Goal: Find specific page/section: Find specific page/section

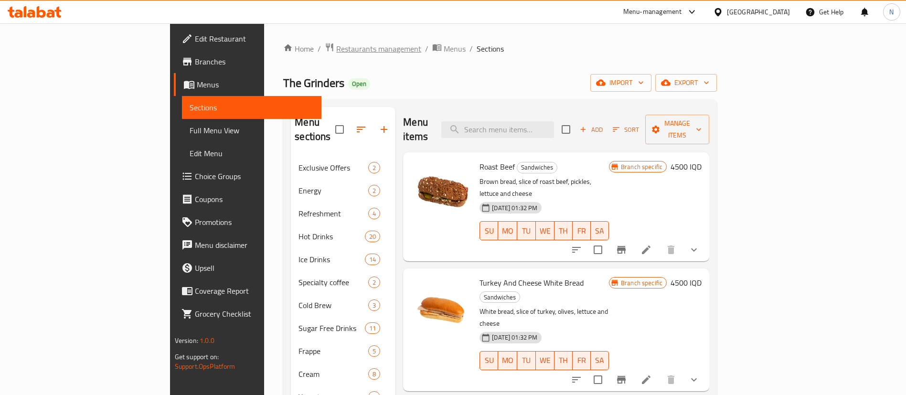
click at [336, 44] on span "Restaurants management" at bounding box center [378, 48] width 85 height 11
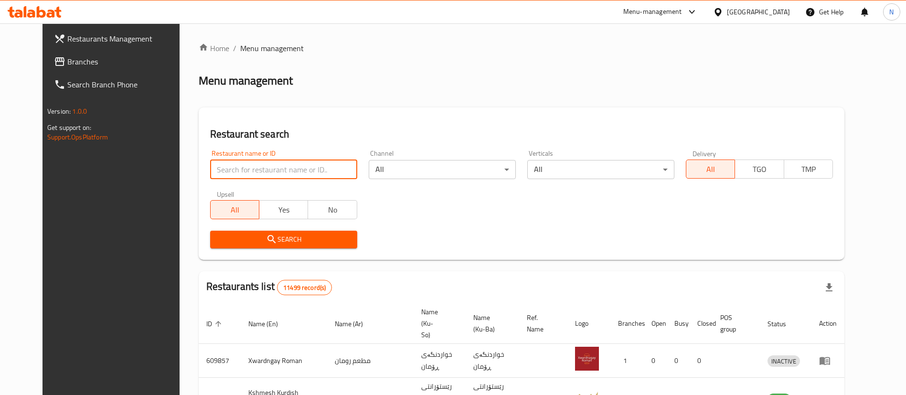
click at [275, 172] on input "search" at bounding box center [283, 169] width 147 height 19
type input "viking"
click button "Search" at bounding box center [283, 240] width 147 height 18
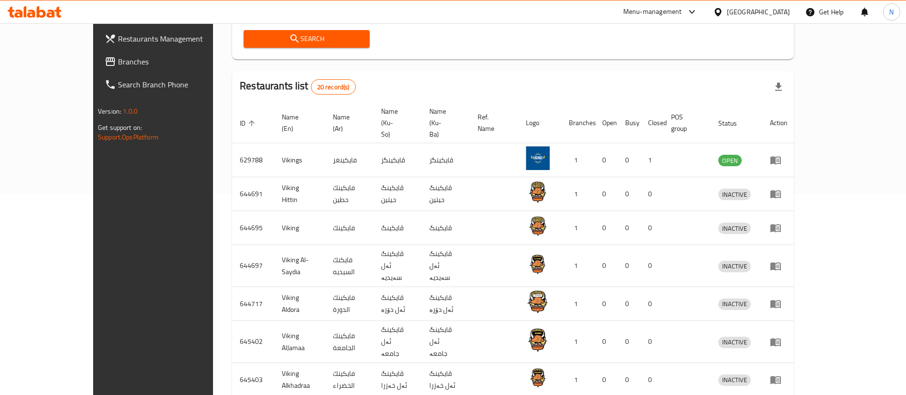
scroll to position [317, 0]
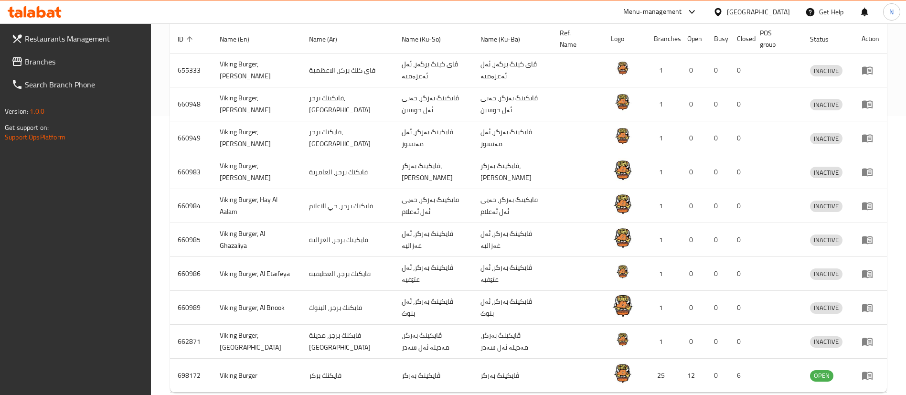
scroll to position [328, 0]
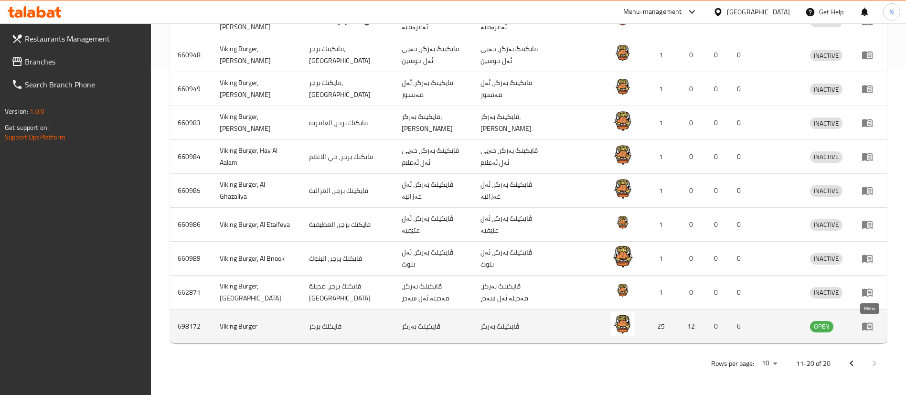
click at [865, 327] on icon "enhanced table" at bounding box center [867, 327] width 11 height 8
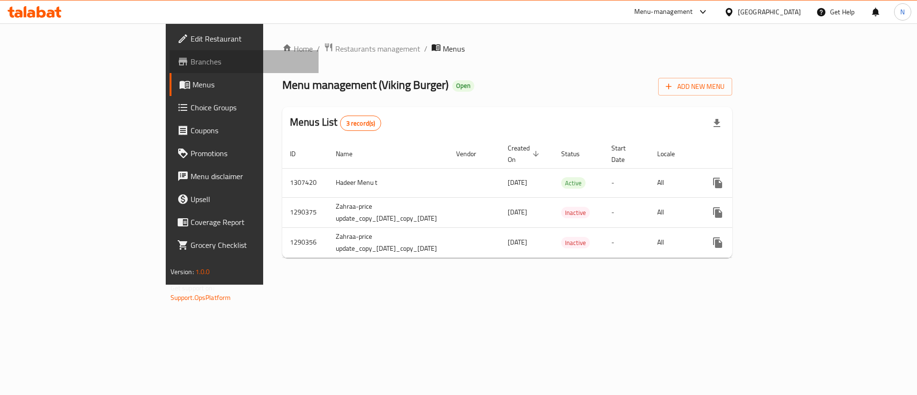
click at [179, 60] on icon at bounding box center [183, 62] width 9 height 8
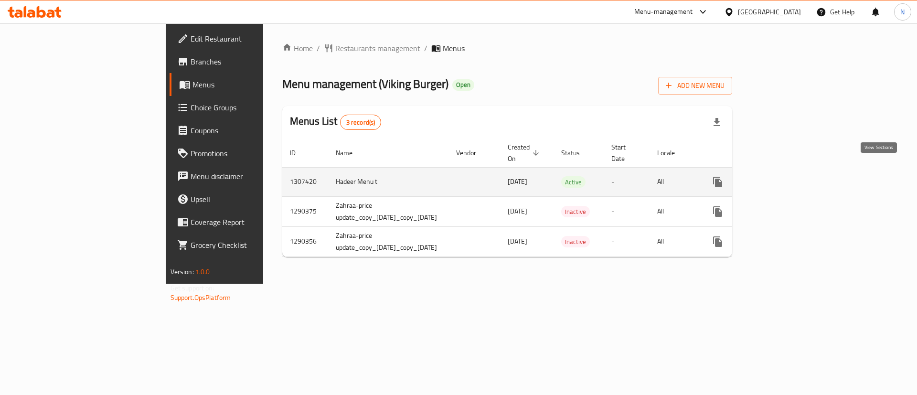
click at [798, 177] on link "enhanced table" at bounding box center [786, 181] width 23 height 23
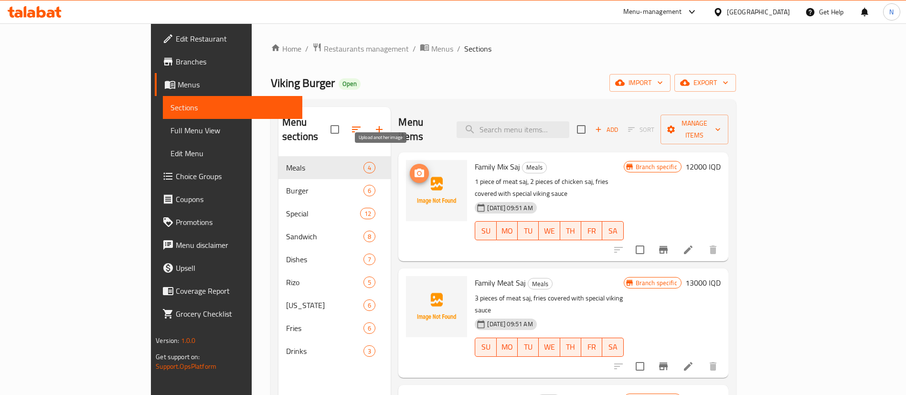
click at [418, 172] on circle "upload picture" at bounding box center [419, 173] width 3 height 3
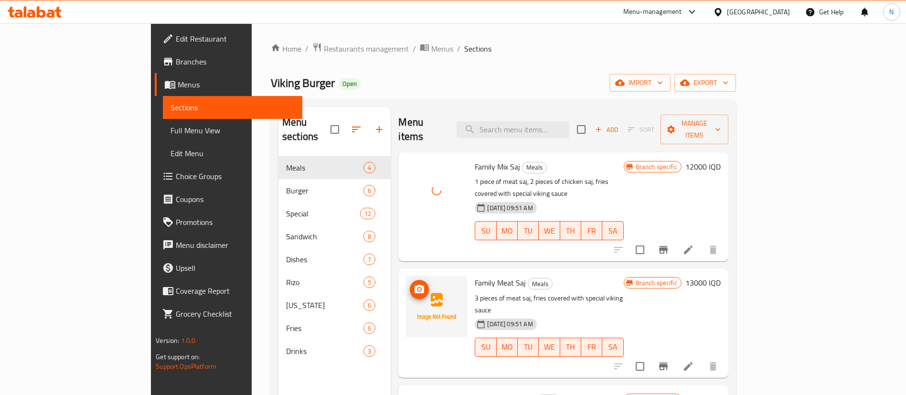
click at [418, 288] on circle "upload picture" at bounding box center [419, 289] width 3 height 3
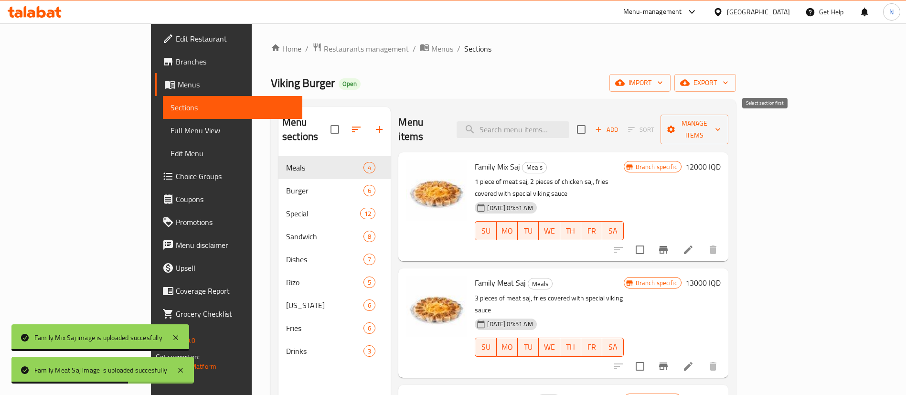
click at [660, 126] on span "Sort" at bounding box center [641, 129] width 39 height 15
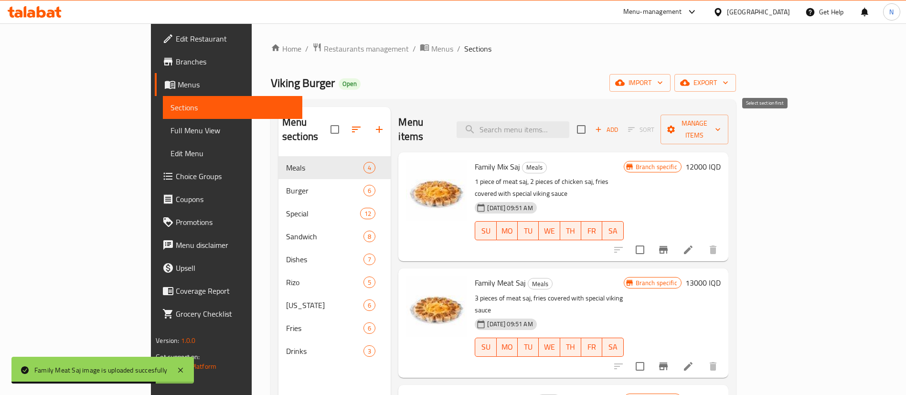
click at [660, 122] on span "Sort" at bounding box center [641, 129] width 39 height 15
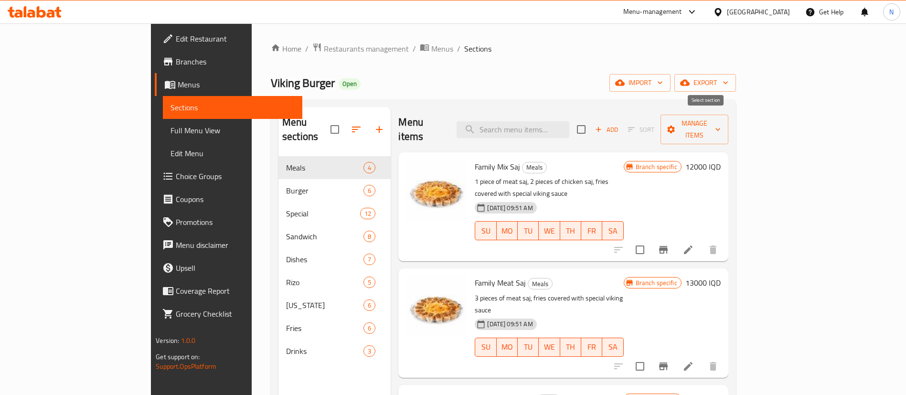
click at [591, 122] on input "checkbox" at bounding box center [581, 129] width 20 height 20
checkbox input "true"
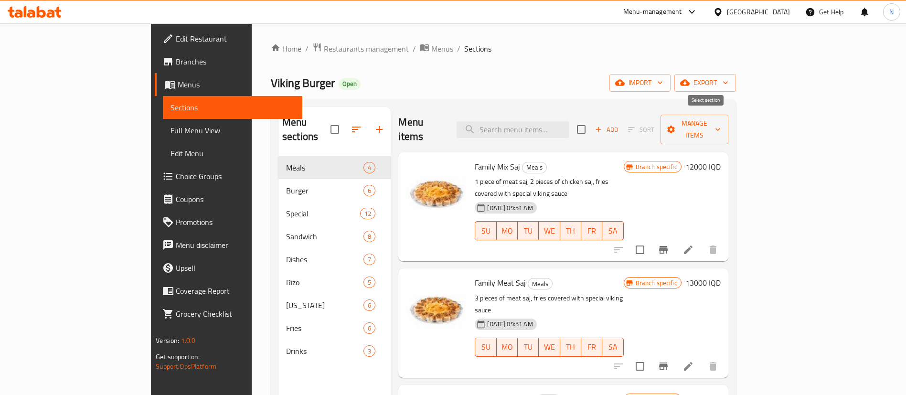
checkbox input "true"
click at [591, 124] on input "checkbox" at bounding box center [581, 129] width 20 height 20
checkbox input "false"
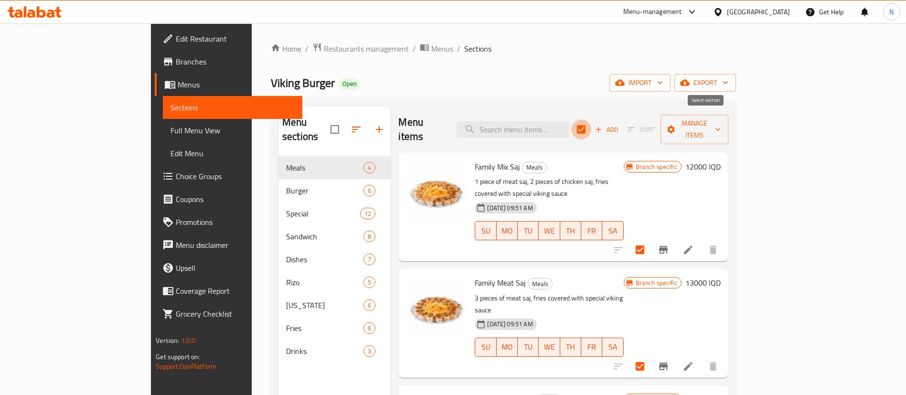
checkbox input "false"
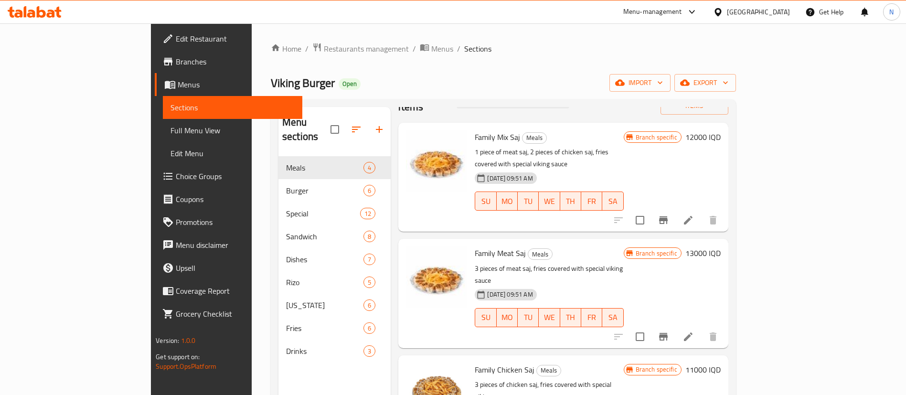
scroll to position [46, 0]
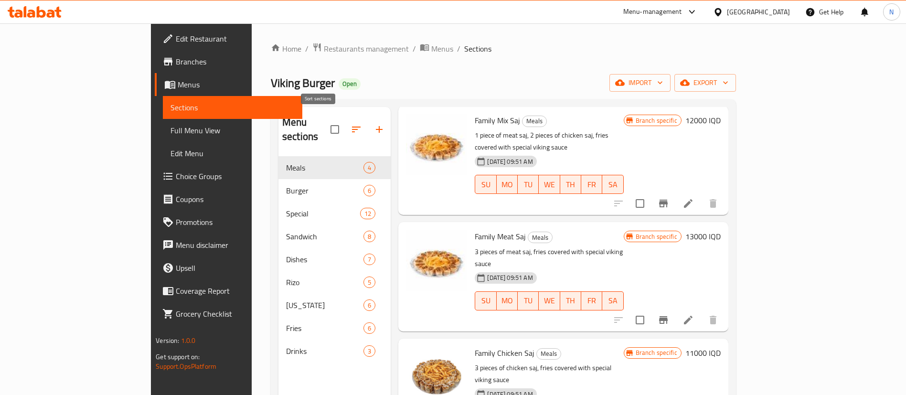
click at [350, 125] on icon "button" at bounding box center [355, 129] width 11 height 11
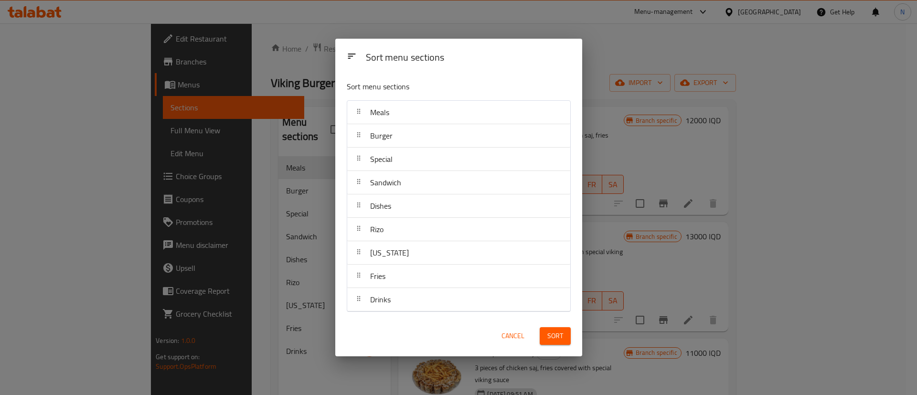
click at [648, 54] on div "Sort menu sections Sort menu sections Meals Burger Special Sandwich Dishes Rizo…" at bounding box center [458, 197] width 917 height 395
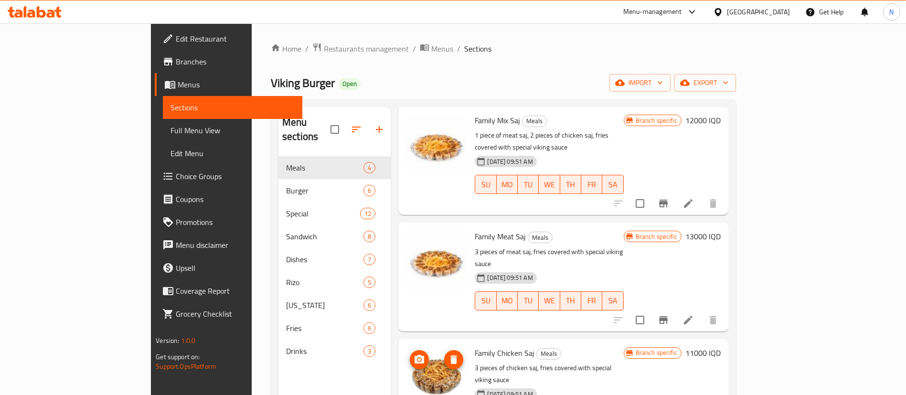
scroll to position [134, 0]
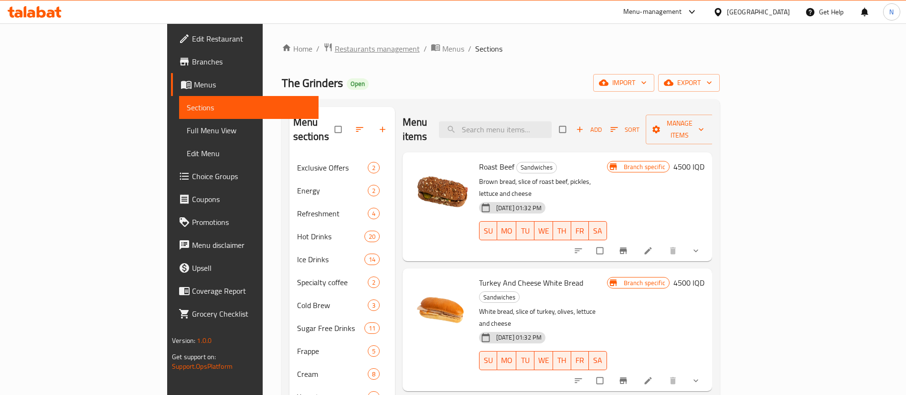
click at [335, 50] on span "Restaurants management" at bounding box center [377, 48] width 85 height 11
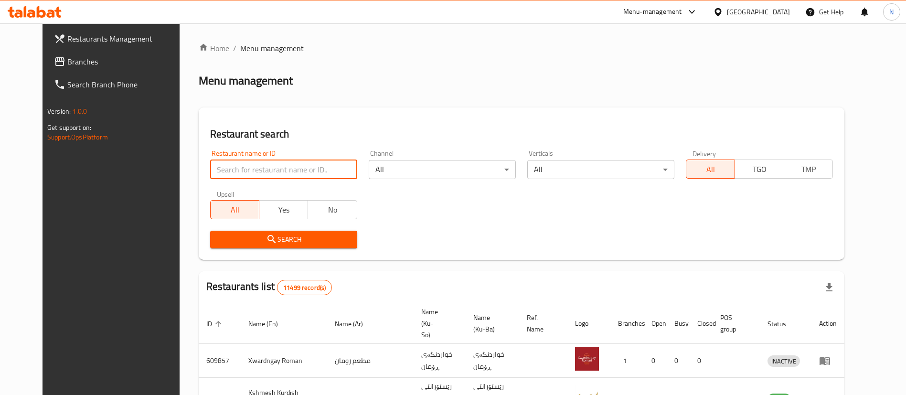
click at [242, 163] on input "search" at bounding box center [283, 169] width 147 height 19
type input "viking"
click button "Search" at bounding box center [283, 240] width 147 height 18
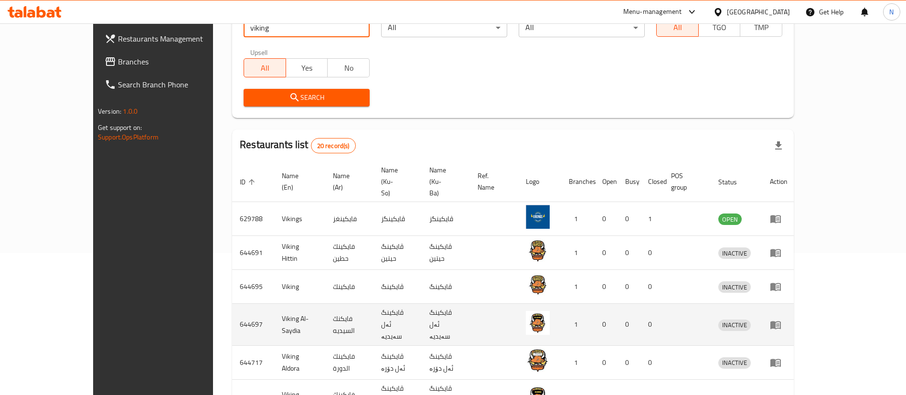
scroll to position [317, 0]
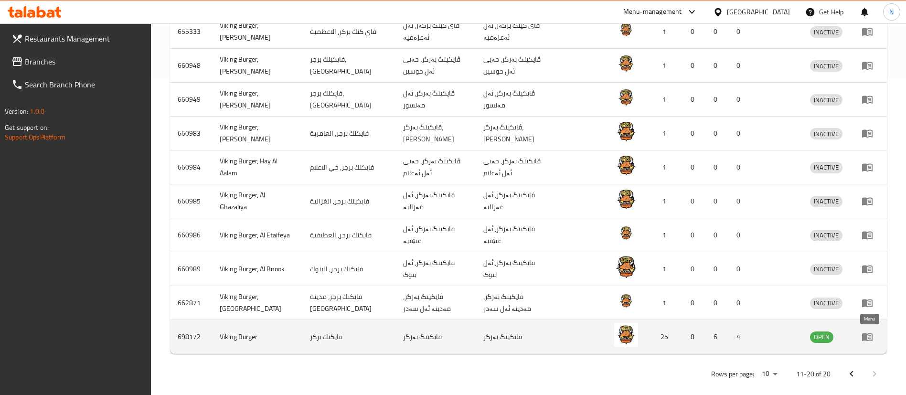
click at [868, 339] on icon "enhanced table" at bounding box center [866, 336] width 11 height 11
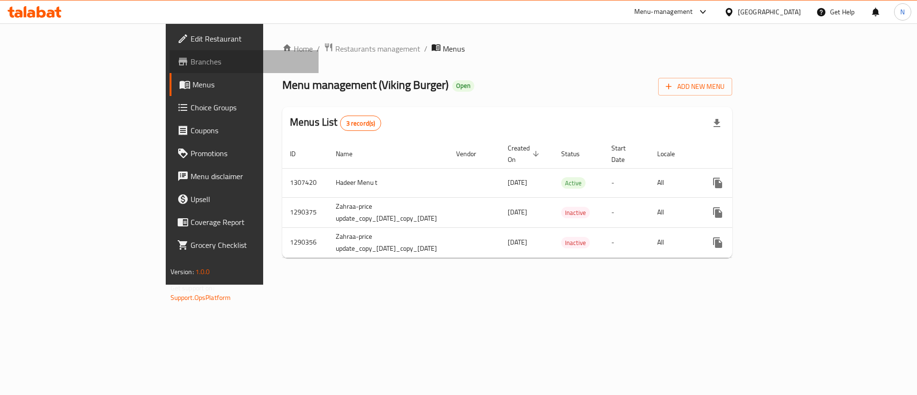
click at [190, 64] on span "Branches" at bounding box center [250, 61] width 121 height 11
